Goal: Obtain resource: Download file/media

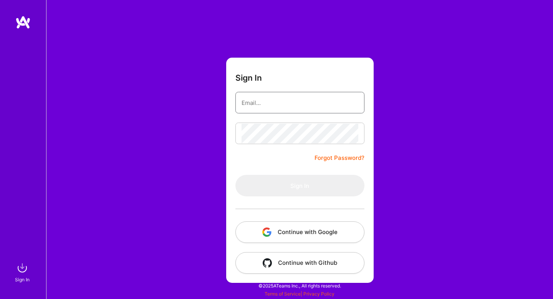
type input "roni@a.team"
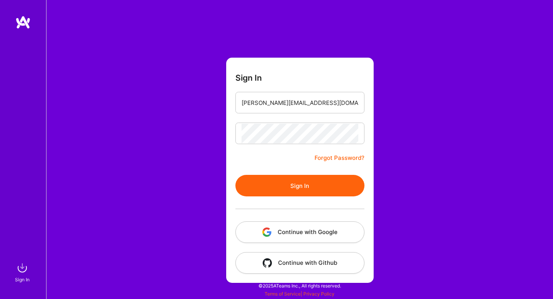
click at [291, 228] on button "Continue with Google" at bounding box center [299, 231] width 129 height 21
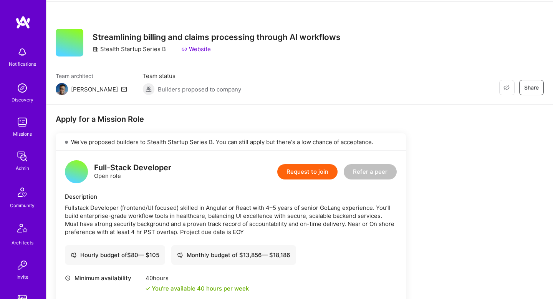
scroll to position [30, 0]
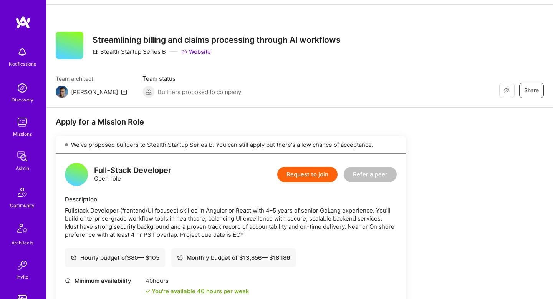
click at [105, 38] on h3 "Streamlining billing and claims processing through AI workflows" at bounding box center [216, 40] width 248 height 10
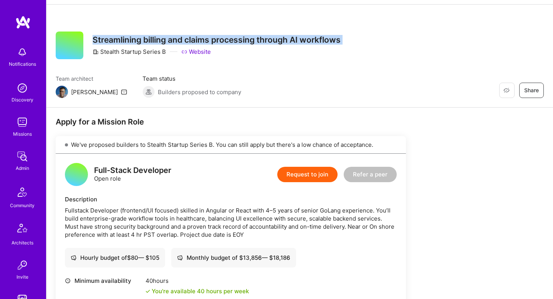
click at [105, 38] on h3 "Streamlining billing and claims processing through AI workflows" at bounding box center [216, 40] width 248 height 10
copy h3 "Streamlining billing and claims processing through AI workflows"
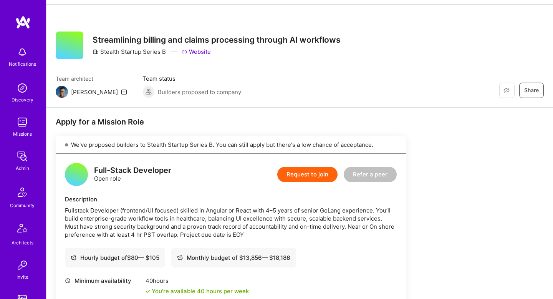
click at [110, 51] on div "Stealth Startup Series B" at bounding box center [128, 52] width 73 height 8
drag, startPoint x: 110, startPoint y: 51, endPoint x: 162, endPoint y: 52, distance: 51.8
click at [162, 52] on div "Stealth Startup Series B" at bounding box center [128, 52] width 73 height 8
copy div "Stealth Startup Series B"
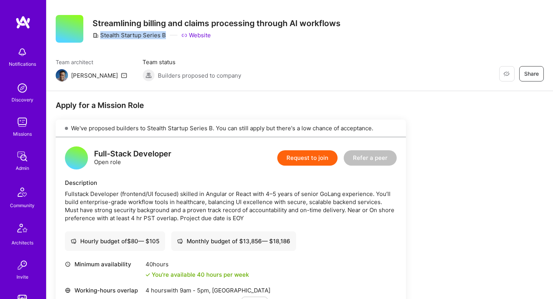
scroll to position [35, 0]
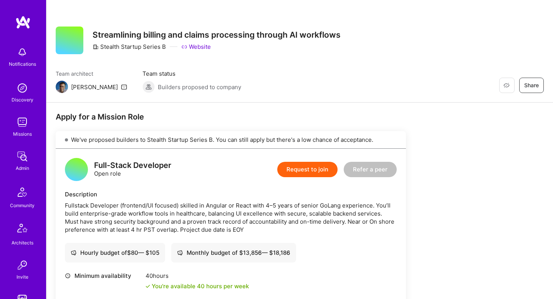
click at [101, 205] on div "Fullstack Developer (frontend/UI focused) skilled in Angular or React with 4–5 …" at bounding box center [231, 217] width 332 height 32
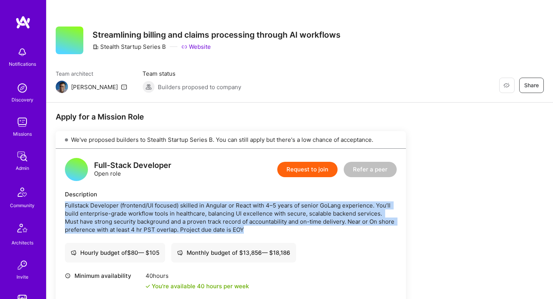
click at [101, 205] on div "Fullstack Developer (frontend/UI focused) skilled in Angular or React with 4–5 …" at bounding box center [231, 217] width 332 height 32
copy div "Fullstack Developer (frontend/UI focused) skilled in Angular or React with 4–5 …"
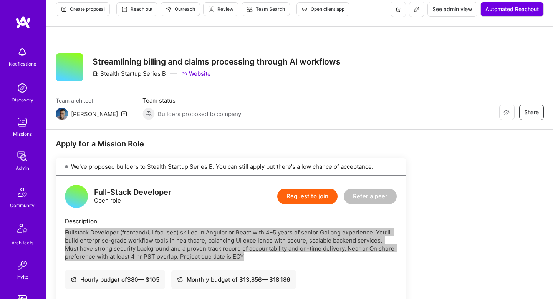
scroll to position [8, 0]
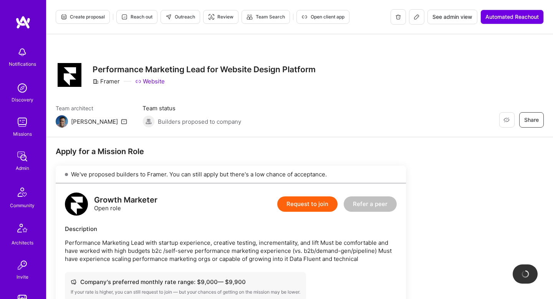
scroll to position [41, 0]
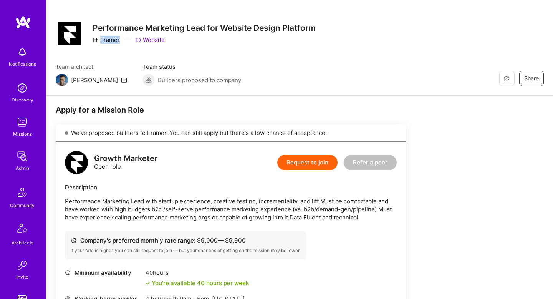
drag, startPoint x: 119, startPoint y: 41, endPoint x: 124, endPoint y: 42, distance: 4.2
click at [124, 42] on div "Framer Website" at bounding box center [203, 40] width 223 height 8
copy div "Framer"
click at [116, 25] on h3 "Performance Marketing Lead for Website Design Platform" at bounding box center [203, 28] width 223 height 10
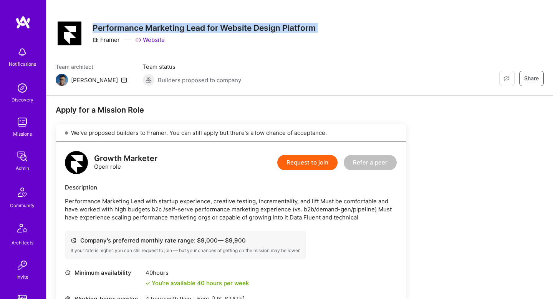
click at [116, 25] on h3 "Performance Marketing Lead for Website Design Platform" at bounding box center [203, 28] width 223 height 10
copy h3 "Performance Marketing Lead for Website Design Platform"
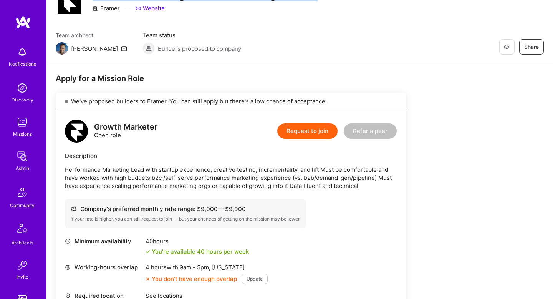
scroll to position [83, 0]
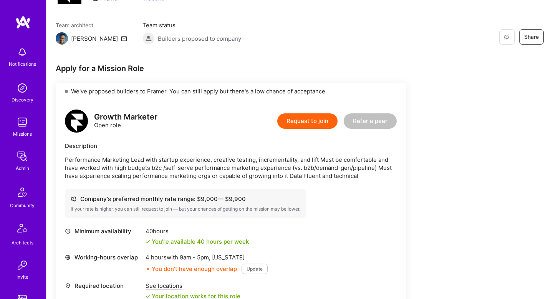
click at [82, 155] on p "Performance Marketing Lead with startup experience, creative testing, increment…" at bounding box center [231, 167] width 332 height 24
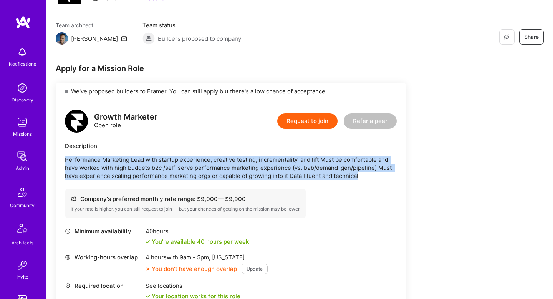
click at [82, 155] on p "Performance Marketing Lead with startup experience, creative testing, increment…" at bounding box center [231, 167] width 332 height 24
click at [183, 171] on p "Performance Marketing Lead with startup experience, creative testing, increment…" at bounding box center [231, 167] width 332 height 24
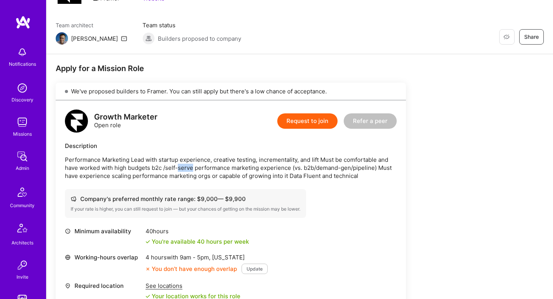
click at [183, 171] on p "Performance Marketing Lead with startup experience, creative testing, increment…" at bounding box center [231, 167] width 332 height 24
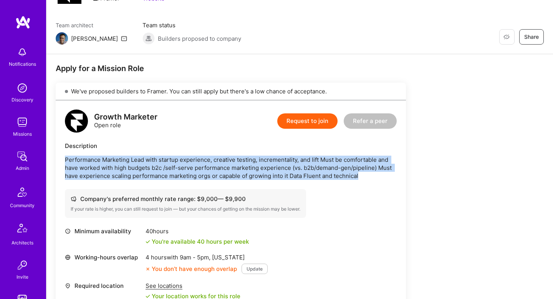
click at [183, 171] on p "Performance Marketing Lead with startup experience, creative testing, increment…" at bounding box center [231, 167] width 332 height 24
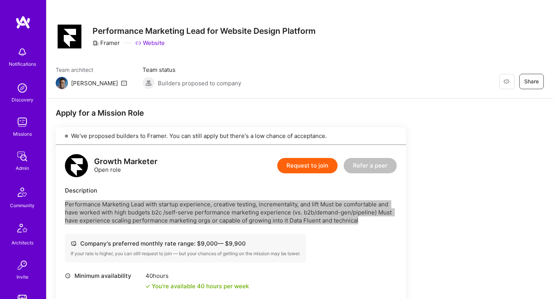
scroll to position [0, 0]
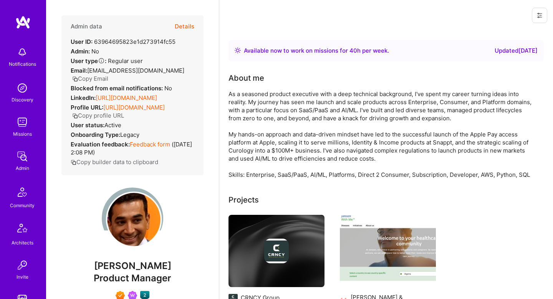
scroll to position [191, 0]
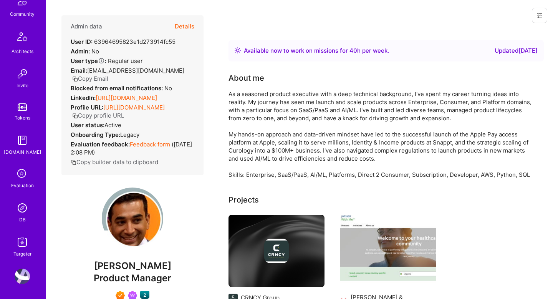
click at [26, 210] on img at bounding box center [22, 207] width 15 height 15
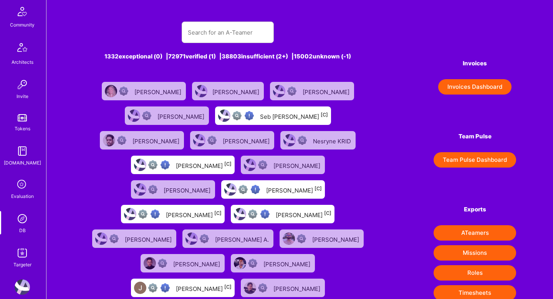
scroll to position [191, 0]
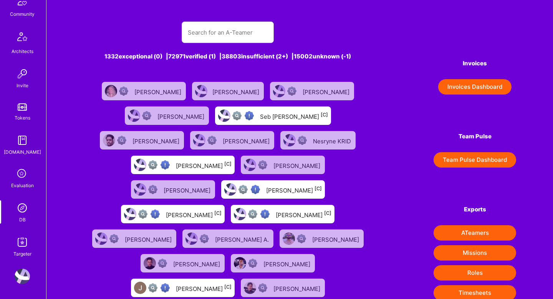
click at [20, 251] on div "Targeter" at bounding box center [22, 253] width 18 height 8
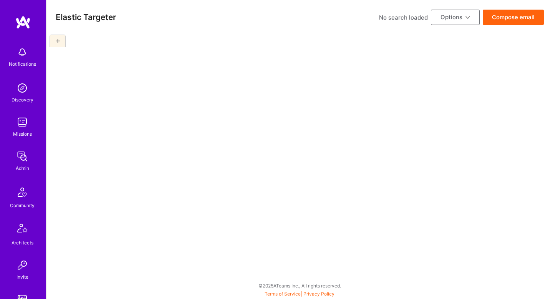
select select "5"
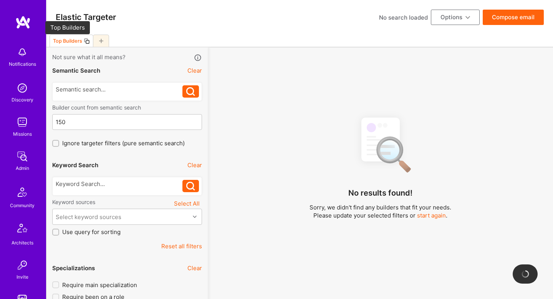
click at [72, 41] on div "Top Builders" at bounding box center [67, 41] width 29 height 6
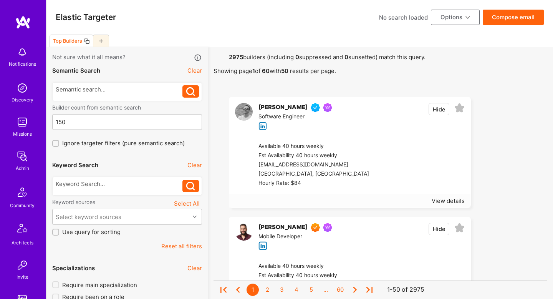
click at [451, 15] on button "Options" at bounding box center [455, 17] width 49 height 15
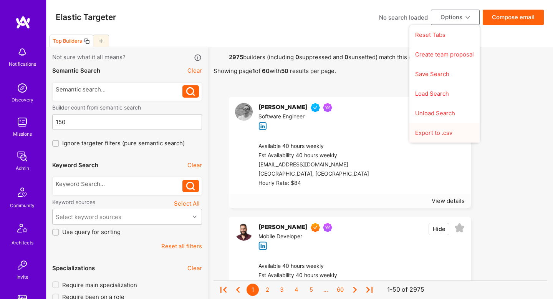
click at [451, 131] on button "Export to .csv" at bounding box center [444, 133] width 70 height 20
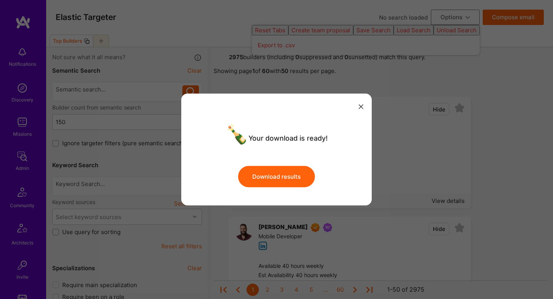
click at [280, 180] on button "Download results" at bounding box center [276, 175] width 77 height 21
